Goal: Transaction & Acquisition: Purchase product/service

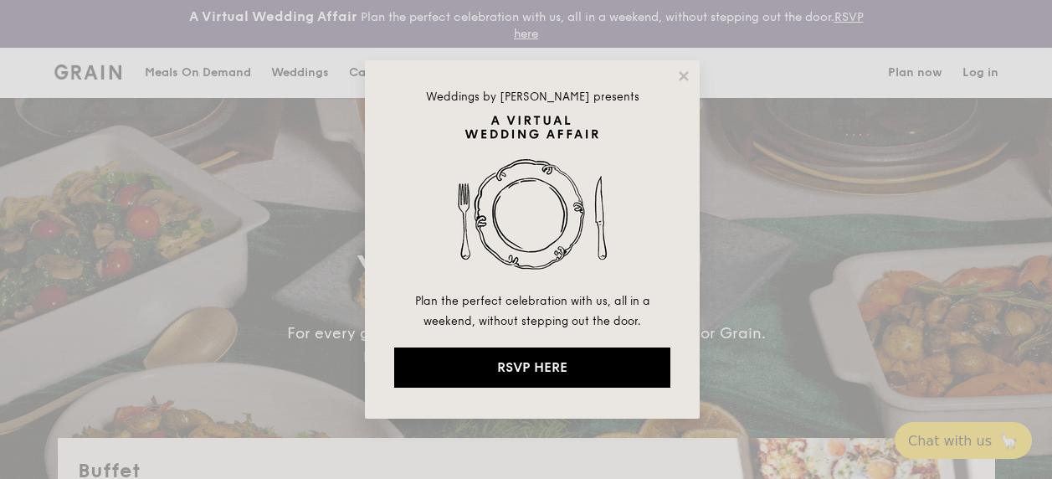
select select
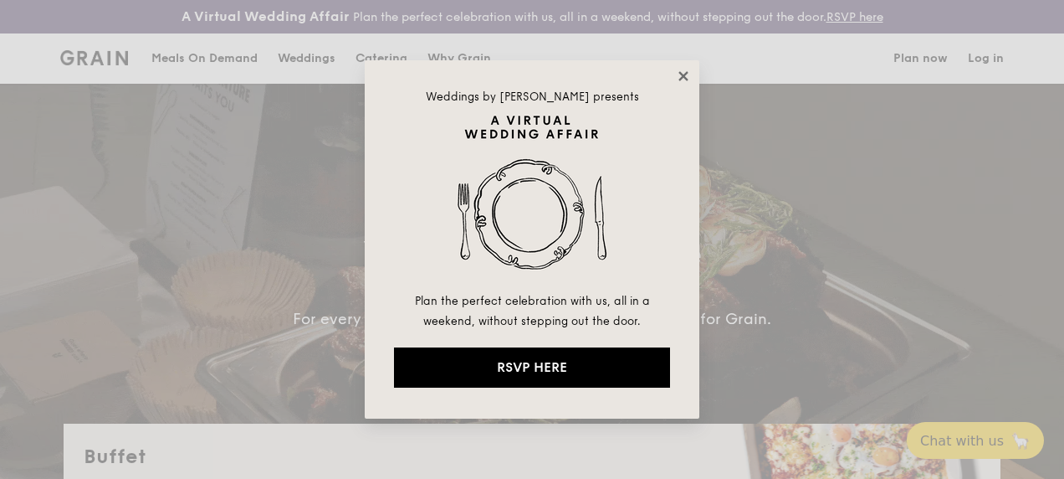
click at [685, 77] on icon at bounding box center [683, 75] width 9 height 9
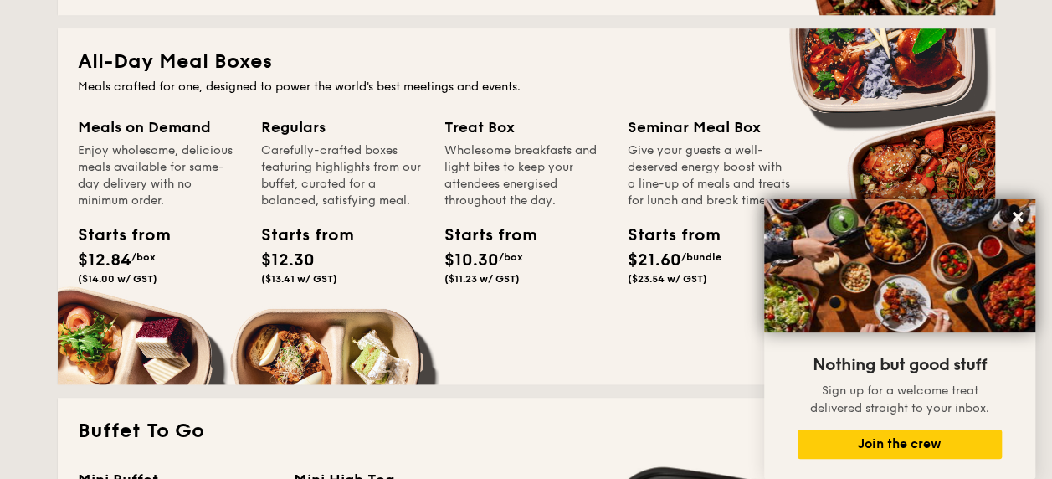
scroll to position [753, 0]
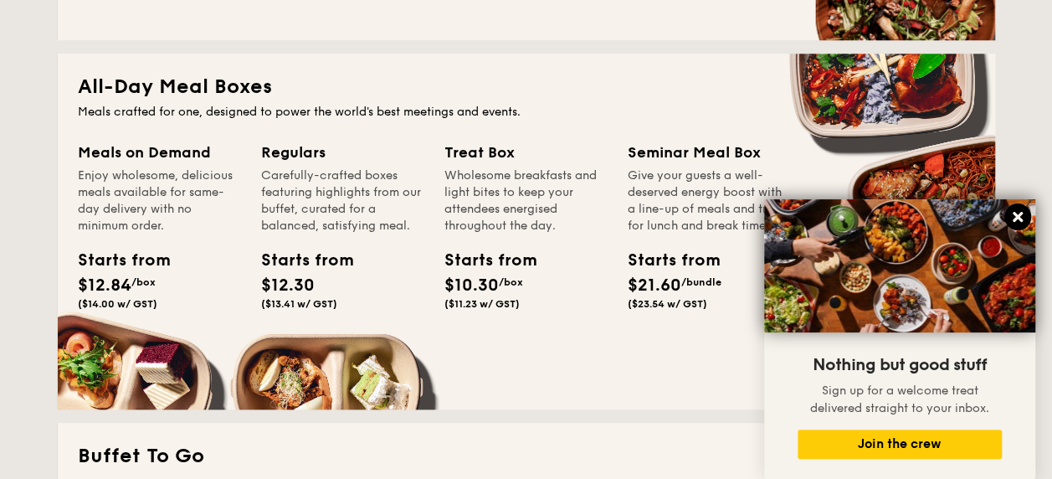
click at [1018, 214] on icon at bounding box center [1018, 217] width 10 height 10
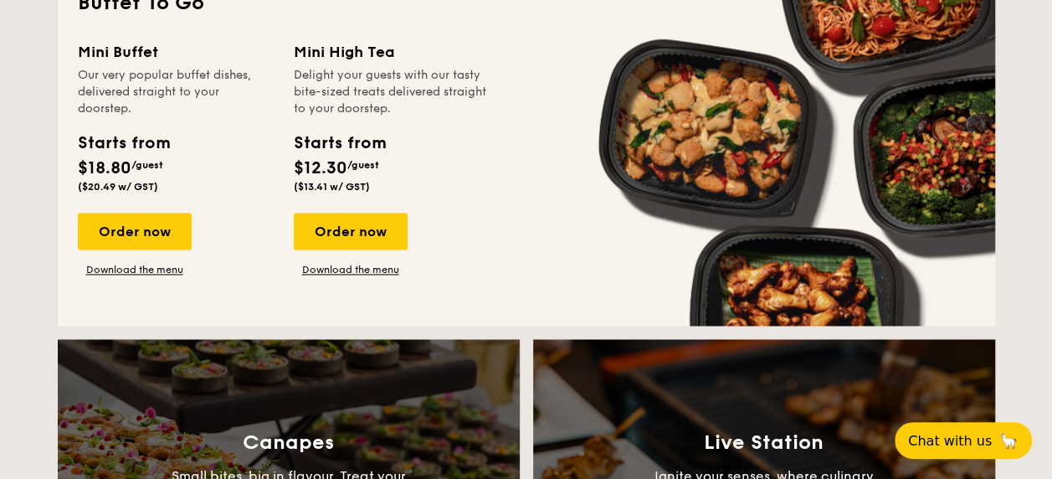
scroll to position [1172, 0]
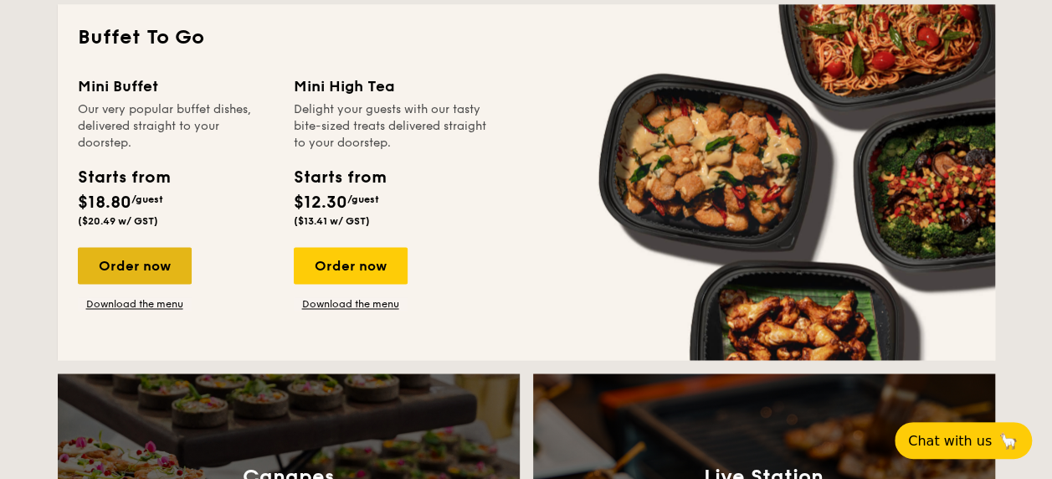
click at [141, 271] on div "Order now" at bounding box center [135, 265] width 114 height 37
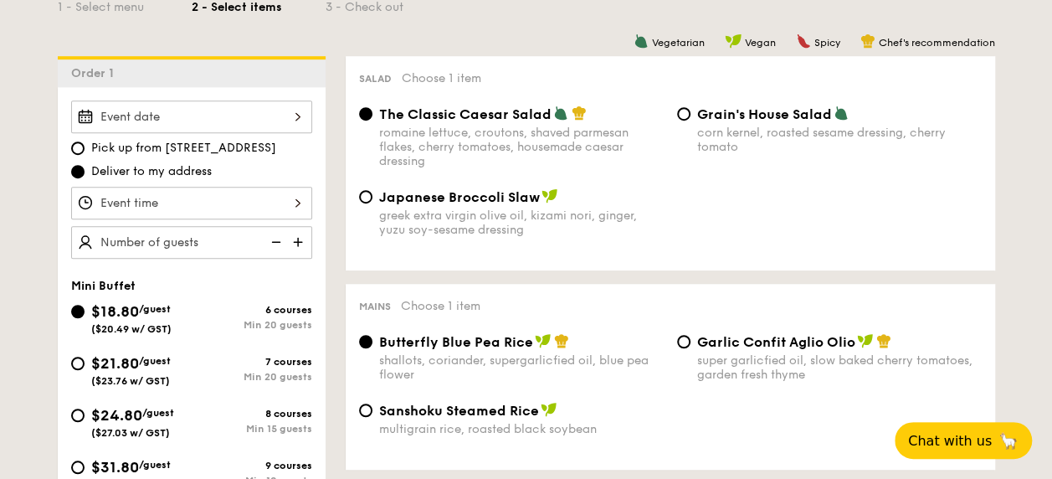
scroll to position [502, 0]
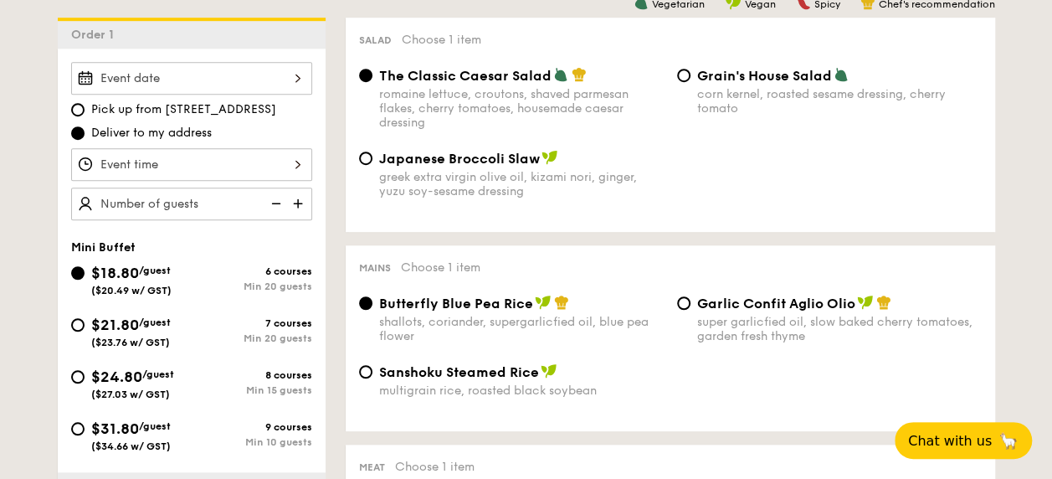
click at [236, 338] on div "Min 20 guests" at bounding box center [252, 338] width 121 height 12
click at [85, 331] on input "$21.80 /guest ($23.76 w/ GST) 7 courses Min 20 guests" at bounding box center [77, 324] width 13 height 13
radio input "true"
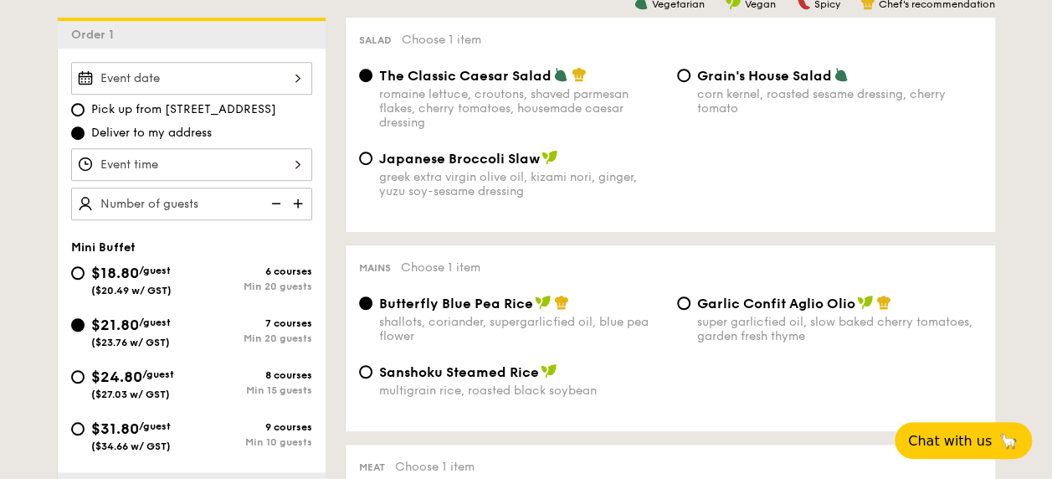
radio input "false"
radio input "true"
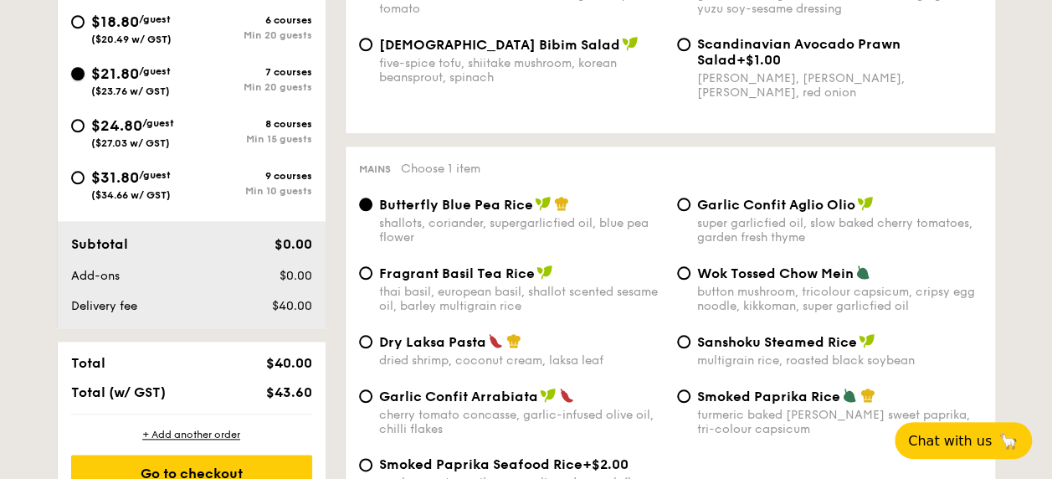
scroll to position [920, 0]
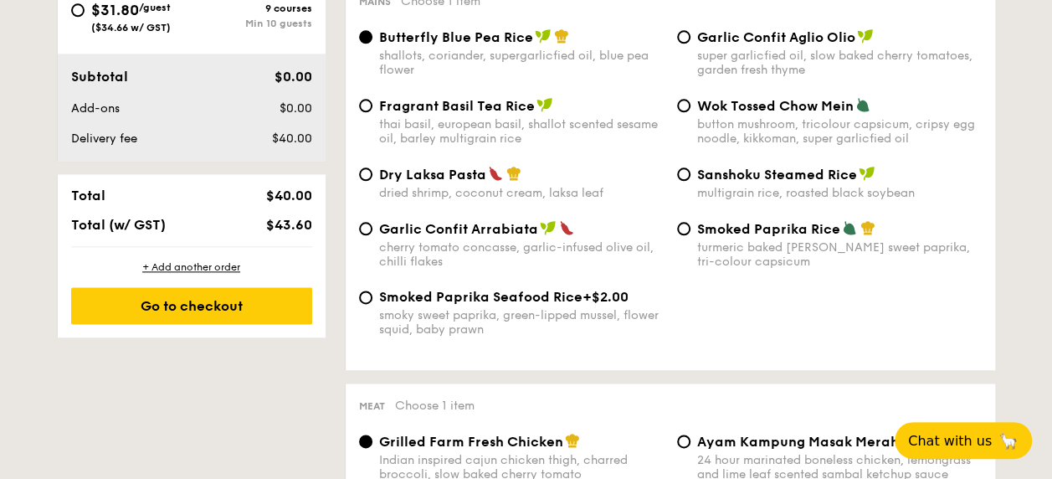
click at [743, 39] on span "Garlic Confit Aglio Olio" at bounding box center [776, 37] width 158 height 16
click at [690, 39] on input "Garlic Confit Aglio Olio super garlicfied oil, slow baked cherry tomatoes, gard…" at bounding box center [683, 36] width 13 height 13
radio input "true"
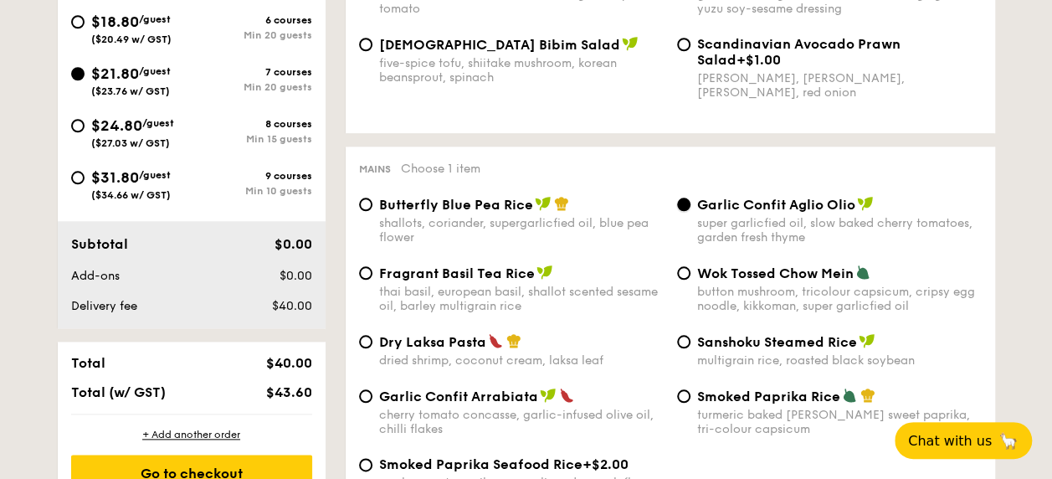
scroll to position [837, 0]
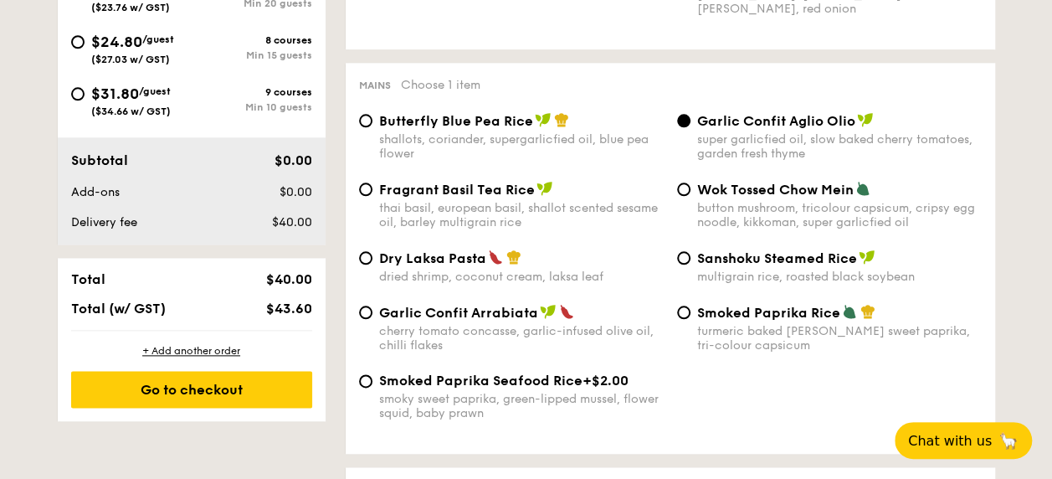
click at [778, 190] on span "Wok Tossed Chow Mein" at bounding box center [775, 190] width 156 height 16
click at [690, 190] on input "Wok Tossed Chow Mein button mushroom, tricolour capsicum, cripsy egg noodle, ki…" at bounding box center [683, 188] width 13 height 13
radio input "true"
click at [435, 266] on span "Dry Laksa Pasta" at bounding box center [432, 258] width 107 height 16
click at [372, 264] on input "Dry Laksa Pasta dried shrimp, coconut cream, laksa leaf" at bounding box center [365, 257] width 13 height 13
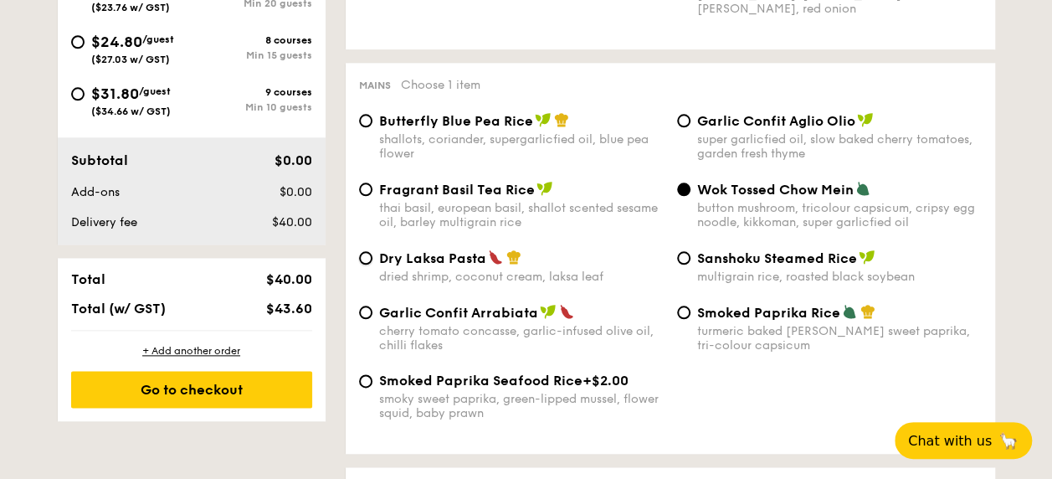
radio input "true"
click at [782, 315] on span "Smoked Paprika Rice" at bounding box center [768, 313] width 143 height 16
click at [690, 315] on input "Smoked Paprika Rice turmeric baked [PERSON_NAME] sweet paprika, tri-colour caps…" at bounding box center [683, 311] width 13 height 13
radio input "true"
click at [749, 266] on span "Sanshoku Steamed Rice" at bounding box center [777, 258] width 160 height 16
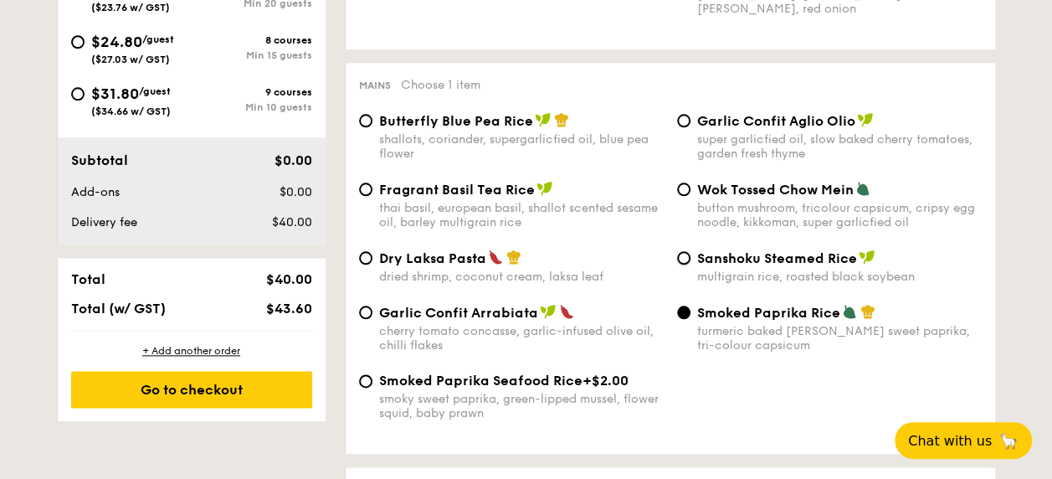
click at [690, 264] on input "Sanshoku Steamed Rice multigrain rice, roasted black soybean" at bounding box center [683, 257] width 13 height 13
radio input "true"
click at [777, 187] on span "Wok Tossed Chow Mein" at bounding box center [775, 190] width 156 height 16
click at [690, 187] on input "Wok Tossed Chow Mein button mushroom, tricolour capsicum, cripsy egg noodle, ki…" at bounding box center [683, 188] width 13 height 13
radio input "true"
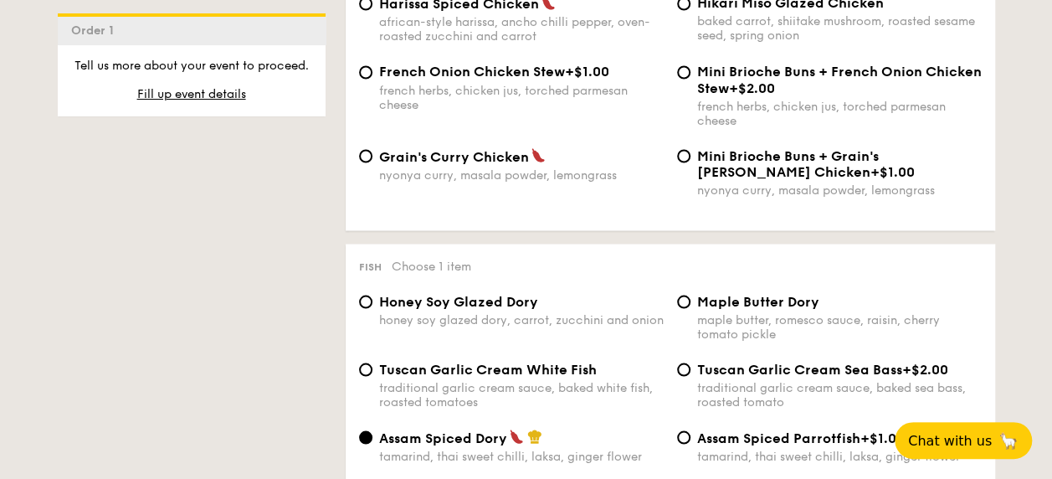
scroll to position [1590, 0]
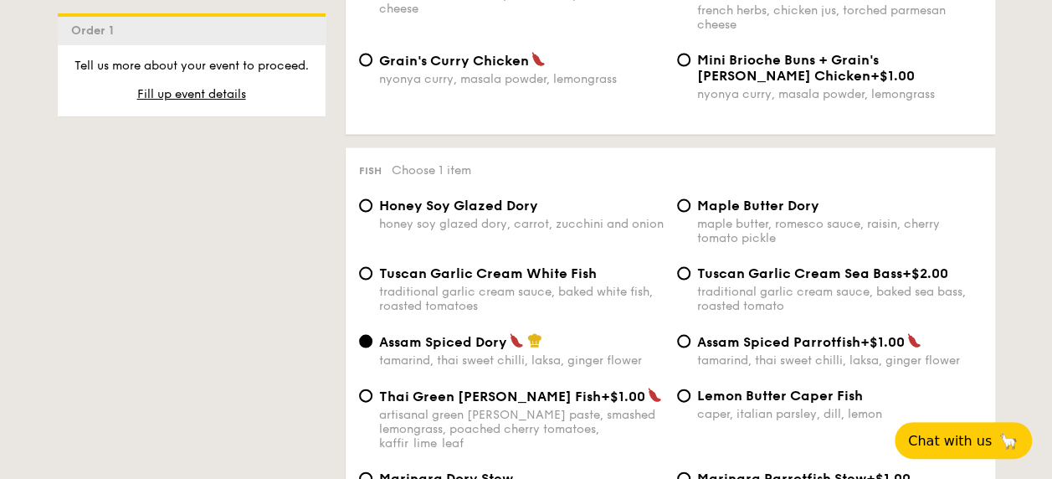
click at [532, 293] on div "Tuscan Garlic Cream White Fish traditional garlic cream sauce, baked white fish…" at bounding box center [521, 289] width 285 height 48
click at [372, 280] on input "Tuscan Garlic Cream White Fish traditional garlic cream sauce, baked white fish…" at bounding box center [365, 273] width 13 height 13
radio input "true"
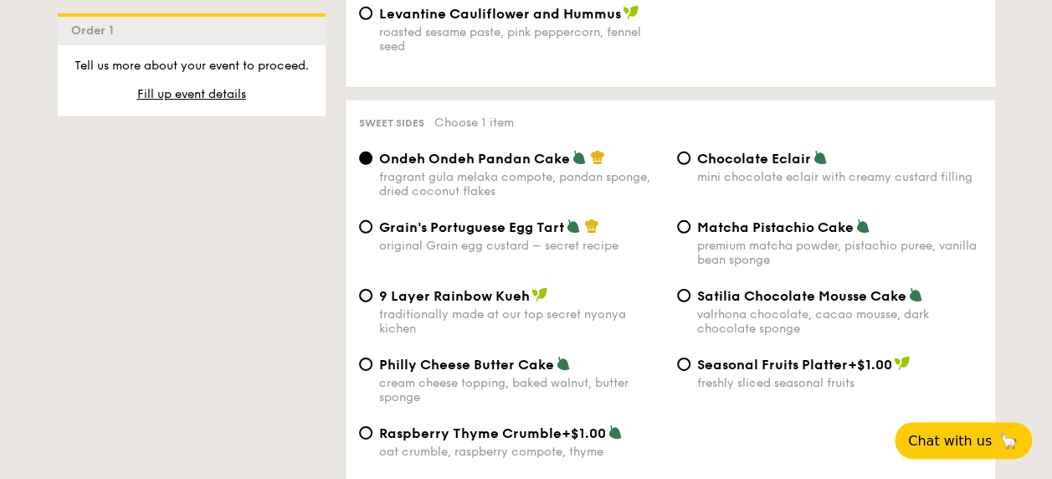
scroll to position [2510, 0]
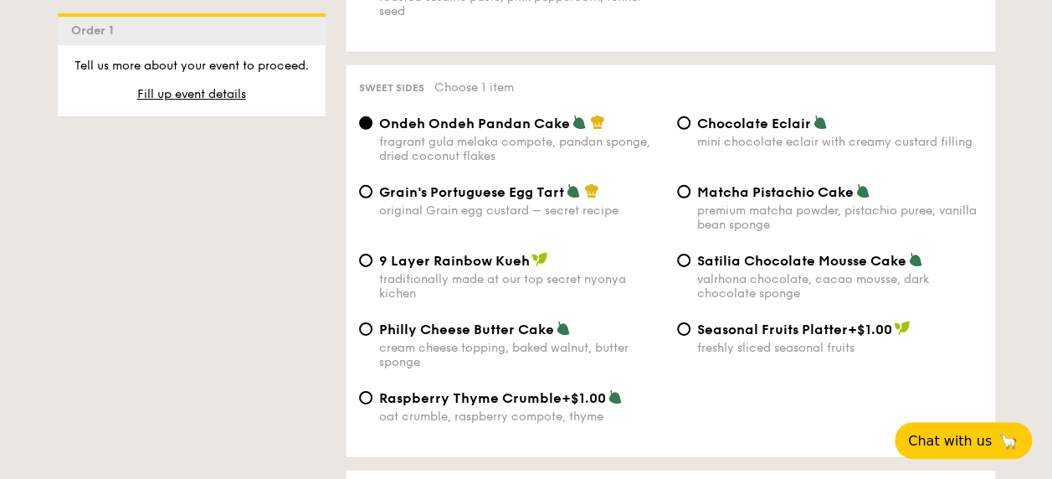
click at [738, 119] on span "Chocolate Eclair" at bounding box center [754, 123] width 114 height 16
click at [690, 119] on input "Chocolate Eclair mini chocolate eclair with creamy custard filling" at bounding box center [683, 122] width 13 height 13
radio input "true"
click at [711, 335] on span "Seasonal Fruits Platter" at bounding box center [772, 329] width 151 height 16
click at [690, 335] on input "Seasonal Fruits Platter +$1.00 freshly sliced seasonal fruits" at bounding box center [683, 328] width 13 height 13
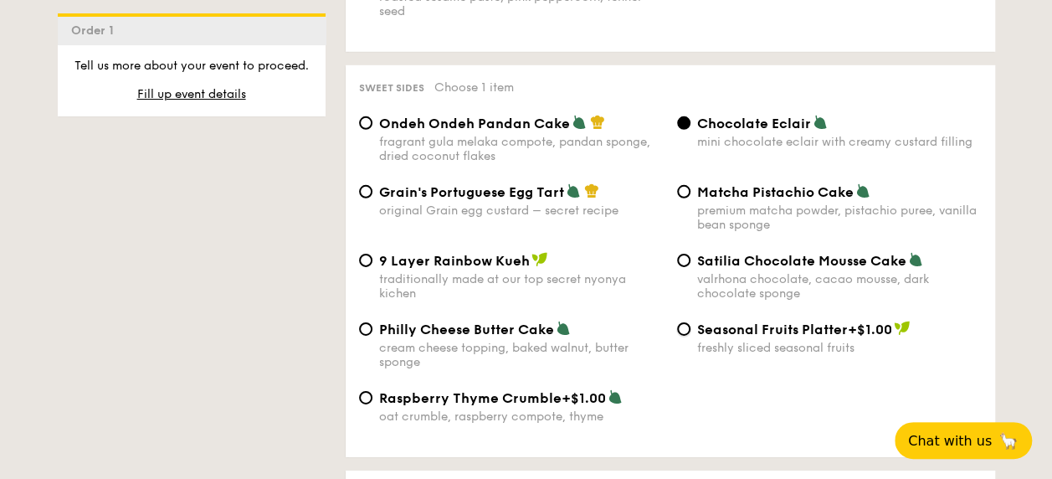
radio input "true"
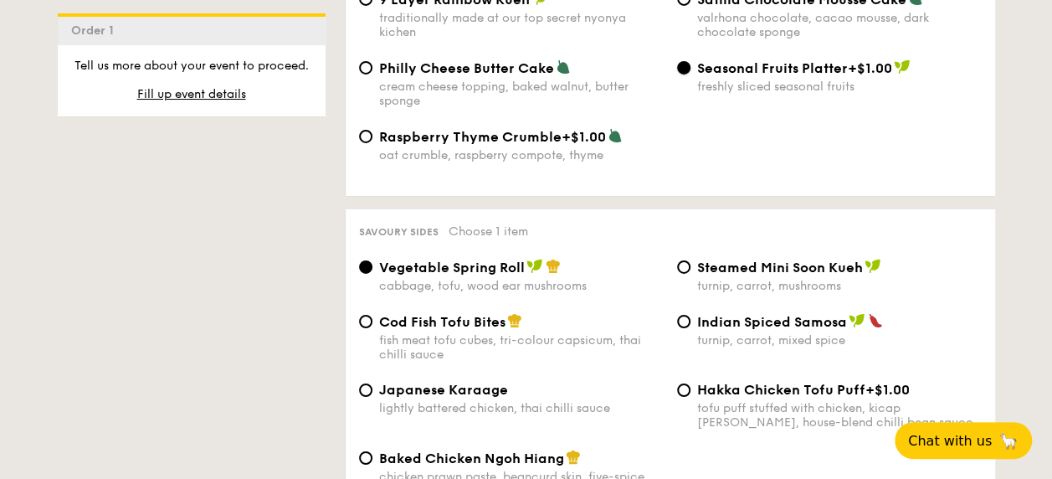
scroll to position [2845, 0]
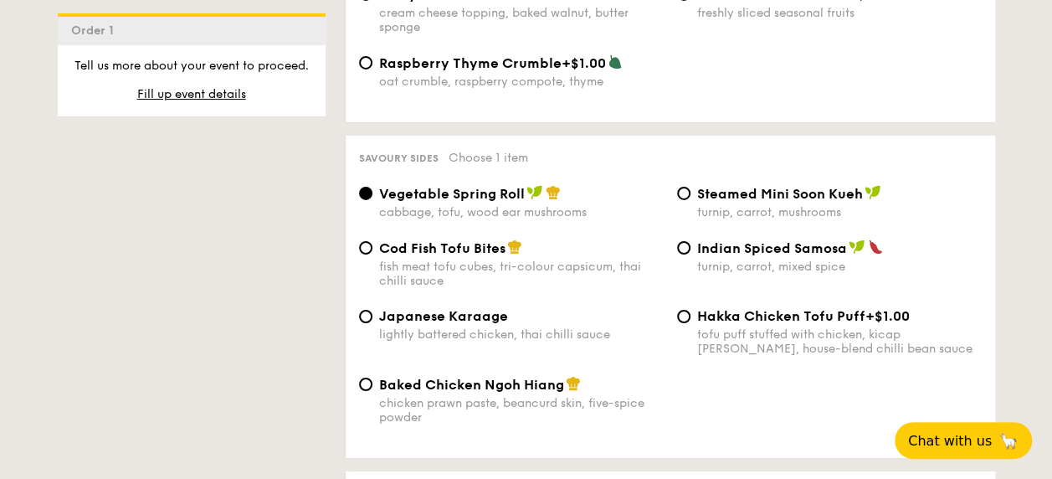
click at [509, 392] on span "Baked Chicken Ngoh Hiang" at bounding box center [471, 385] width 185 height 16
click at [372, 391] on input "Baked Chicken Ngoh Hiang chicken prawn paste, beancurd skin, five-spice powder" at bounding box center [365, 383] width 13 height 13
radio input "true"
click at [467, 256] on span "Cod Fish Tofu Bites" at bounding box center [442, 248] width 126 height 16
click at [372, 254] on input "Cod Fish Tofu Bites fish meat tofu cubes, tri-colour capsicum, thai chilli sauce" at bounding box center [365, 247] width 13 height 13
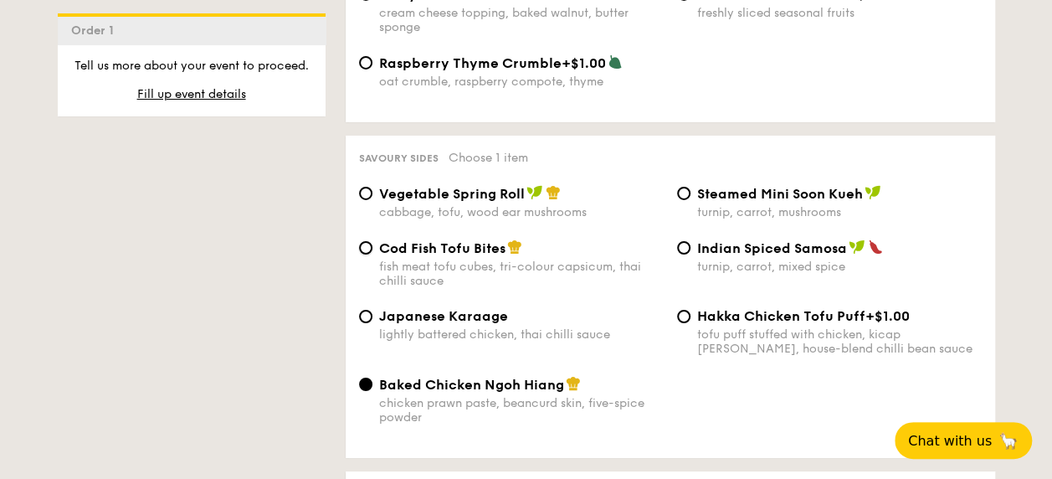
radio input "true"
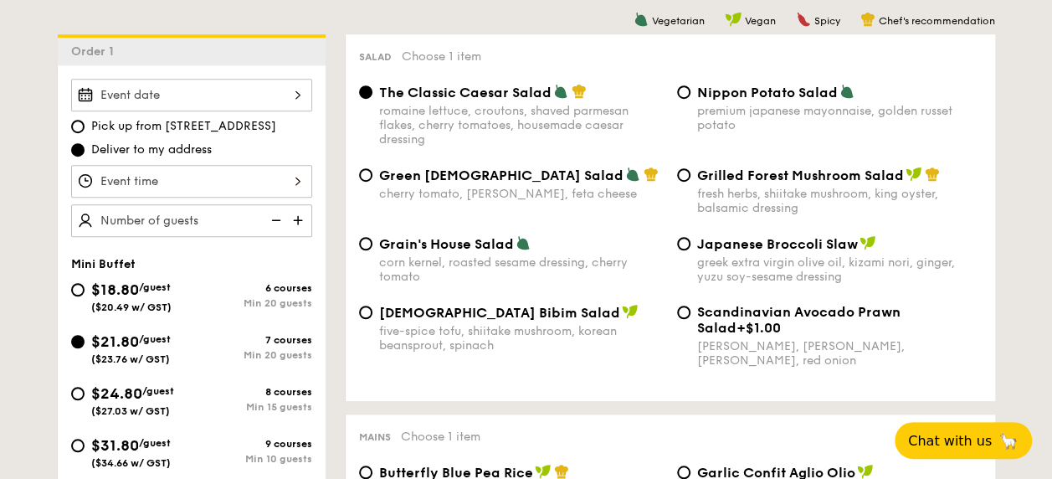
scroll to position [502, 0]
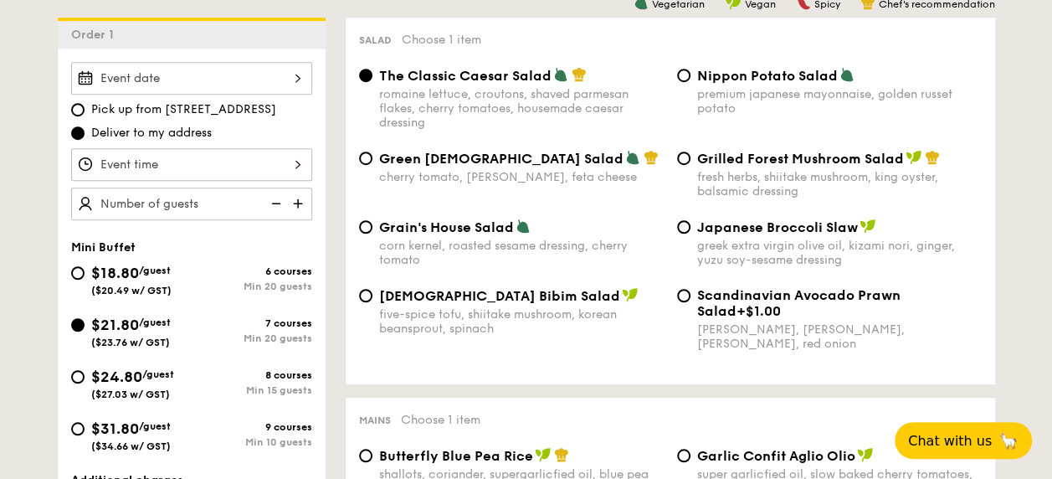
click at [296, 77] on div at bounding box center [191, 78] width 241 height 33
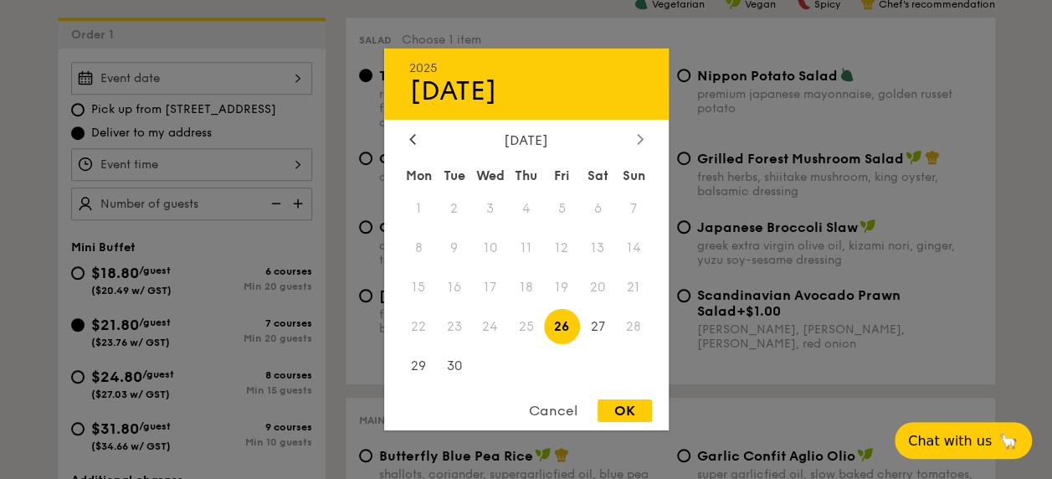
click at [634, 132] on div at bounding box center [640, 140] width 15 height 16
click at [495, 206] on span "1" at bounding box center [490, 209] width 36 height 36
click at [638, 412] on div "OK" at bounding box center [624, 410] width 54 height 23
type input "[DATE]"
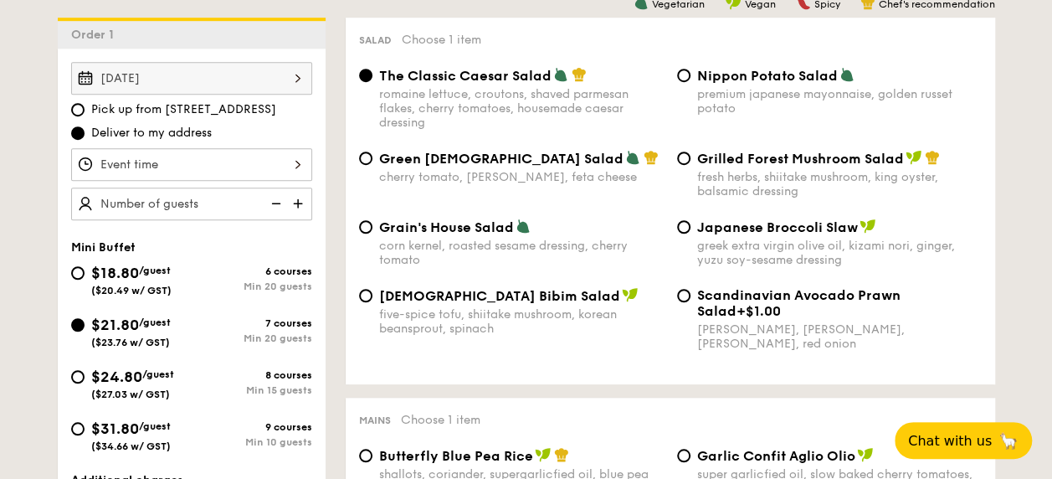
click at [293, 156] on div at bounding box center [191, 164] width 241 height 33
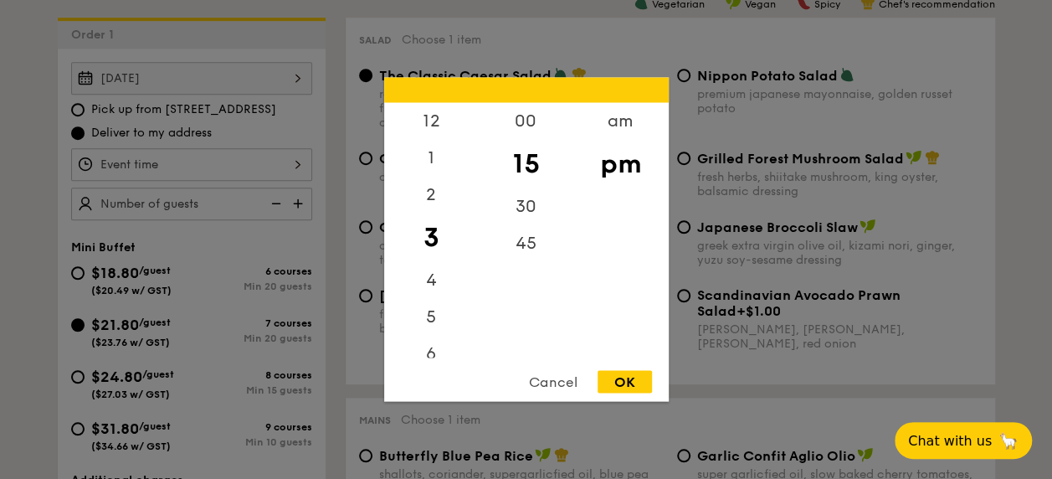
click at [618, 380] on div "OK" at bounding box center [624, 382] width 54 height 23
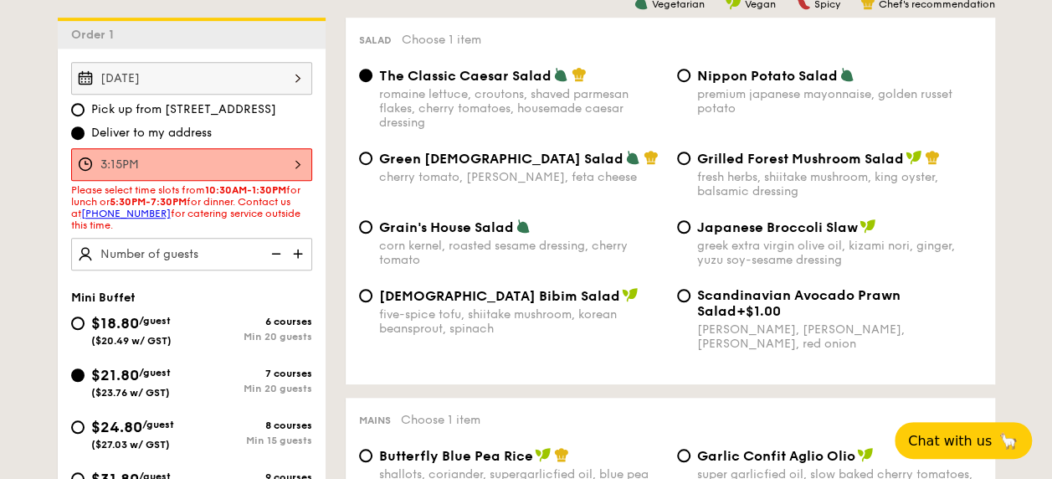
click at [257, 156] on div "3:15PM" at bounding box center [191, 164] width 241 height 33
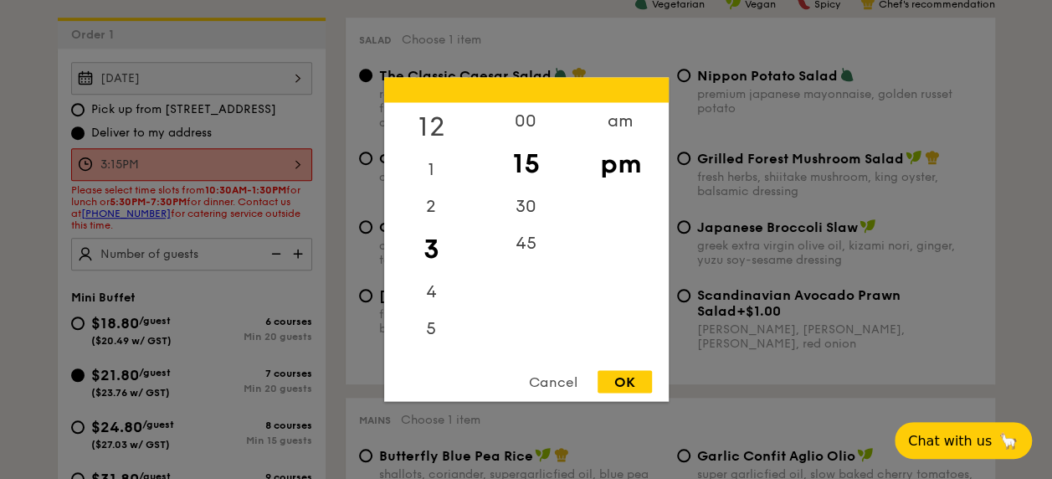
click at [434, 127] on div "12" at bounding box center [431, 127] width 95 height 49
click at [524, 127] on div "00" at bounding box center [526, 127] width 95 height 49
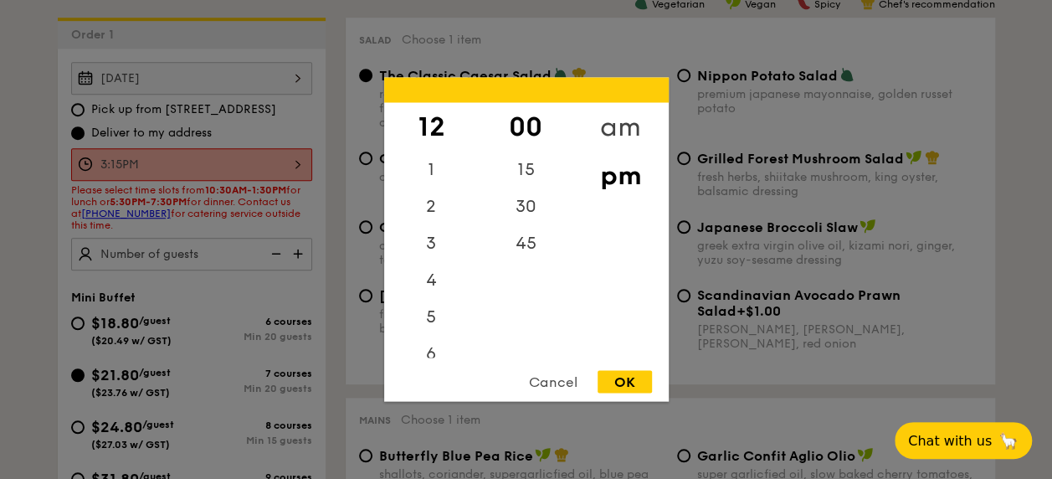
click at [618, 139] on div "am" at bounding box center [620, 127] width 95 height 49
click at [621, 152] on div "pm" at bounding box center [620, 175] width 95 height 49
click at [525, 125] on div "00" at bounding box center [526, 127] width 95 height 49
click at [627, 385] on div "OK" at bounding box center [624, 382] width 54 height 23
type input "12:00PM"
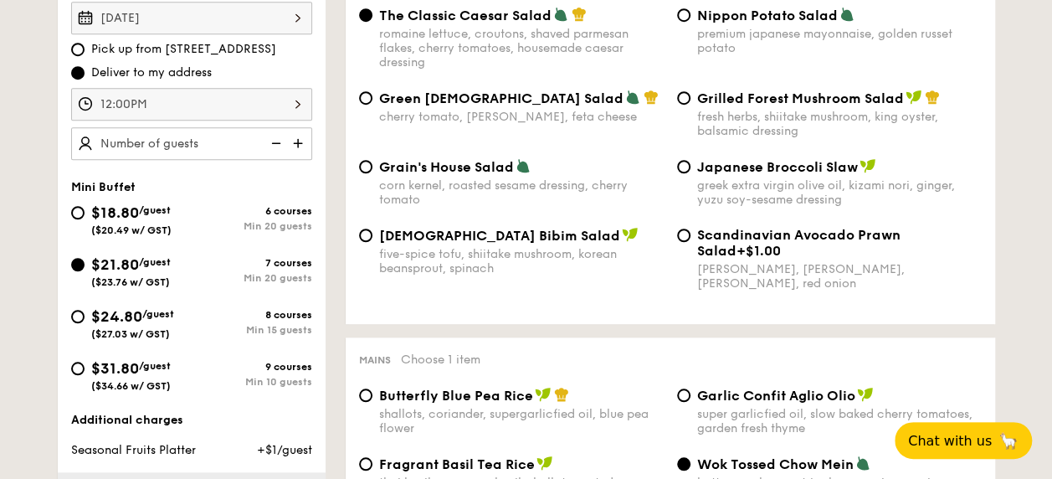
scroll to position [586, 0]
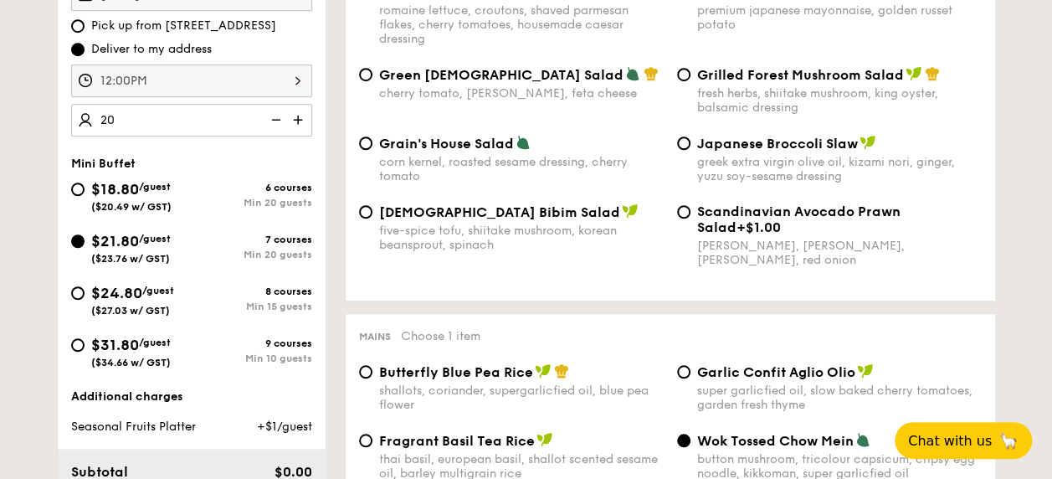
type input "20 guests"
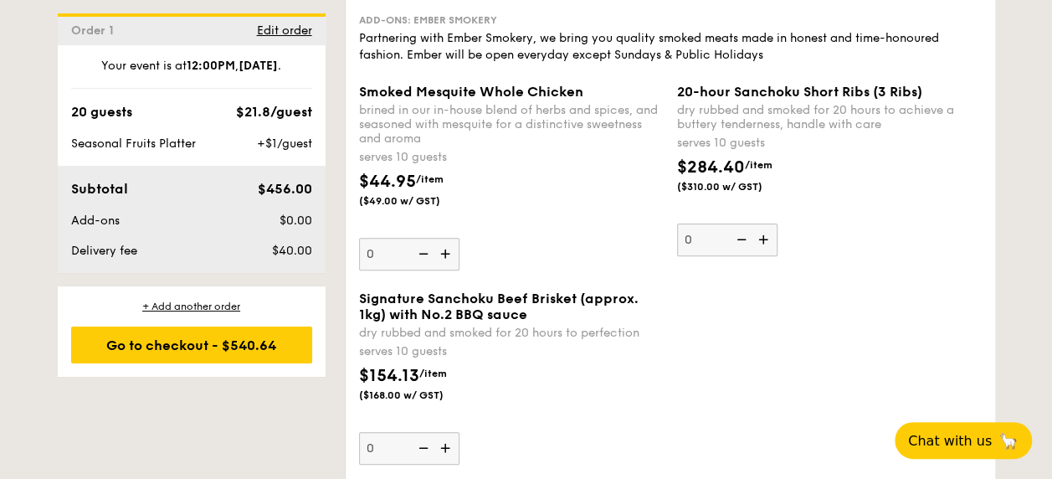
scroll to position [3347, 0]
